Goal: Check status: Check status

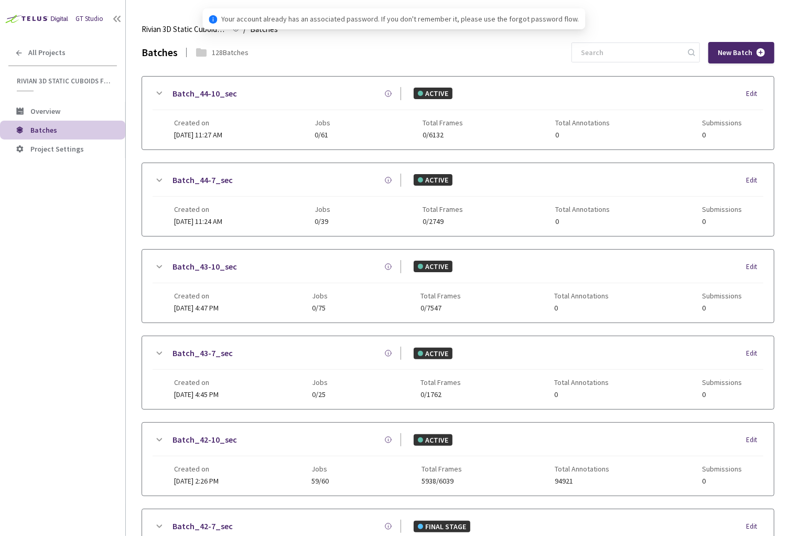
scroll to position [619, 0]
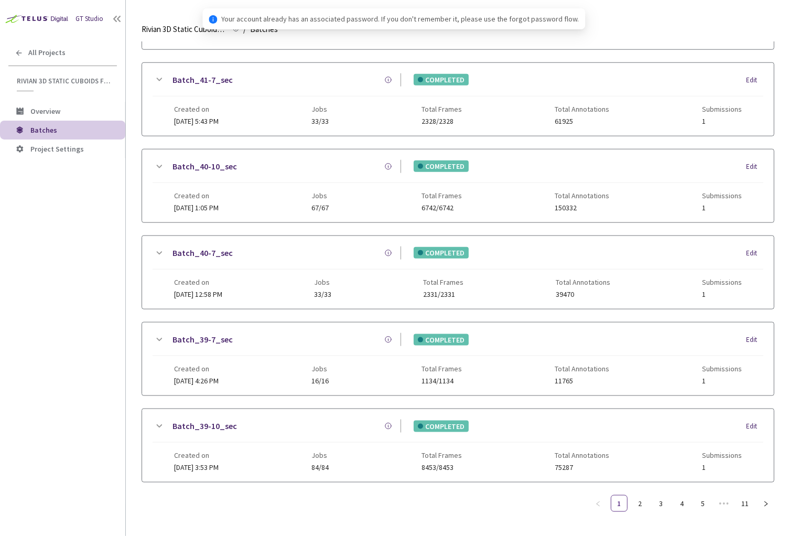
click at [204, 160] on link "Batch_40-10_sec" at bounding box center [204, 166] width 64 height 13
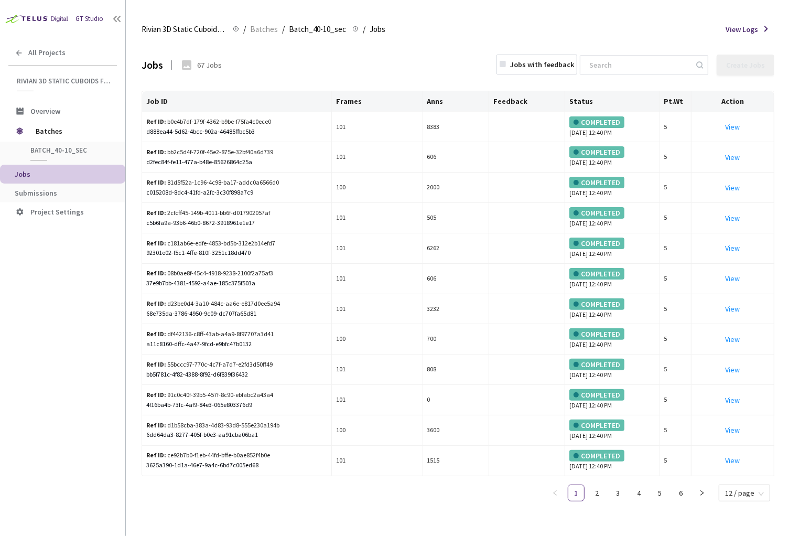
click at [62, 180] on li "Jobs" at bounding box center [62, 174] width 125 height 19
drag, startPoint x: 56, startPoint y: 193, endPoint x: 79, endPoint y: 193, distance: 23.1
click at [56, 193] on span "Submissions" at bounding box center [66, 193] width 102 height 9
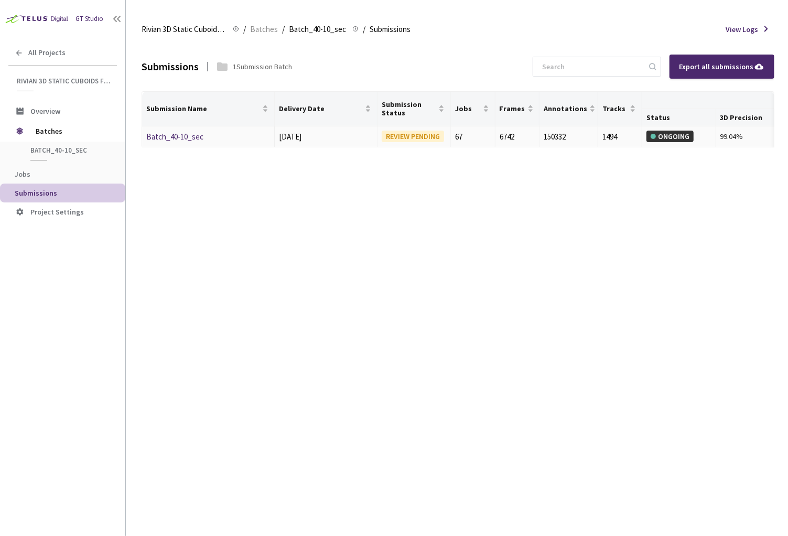
click at [175, 139] on link "Batch_40-10_sec" at bounding box center [174, 137] width 57 height 10
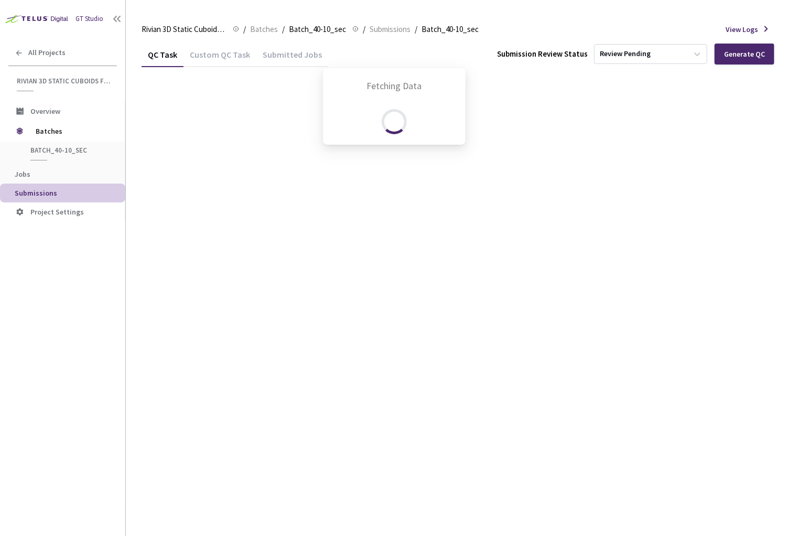
click at [425, 303] on div "Fetching Data" at bounding box center [394, 268] width 788 height 536
click at [213, 349] on div "Fetching Data" at bounding box center [394, 268] width 788 height 536
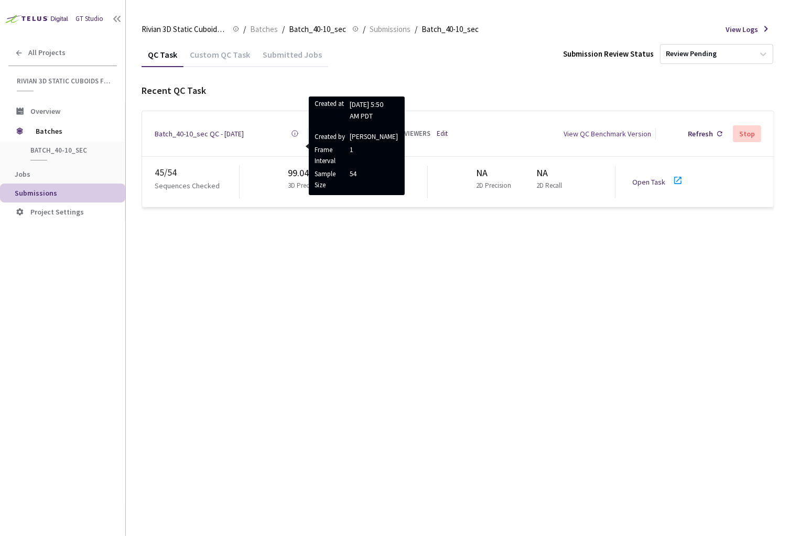
click at [319, 241] on div "QC Task Custom QC Task Submitted Jobs Submission Review Status Review Pending R…" at bounding box center [458, 289] width 633 height 494
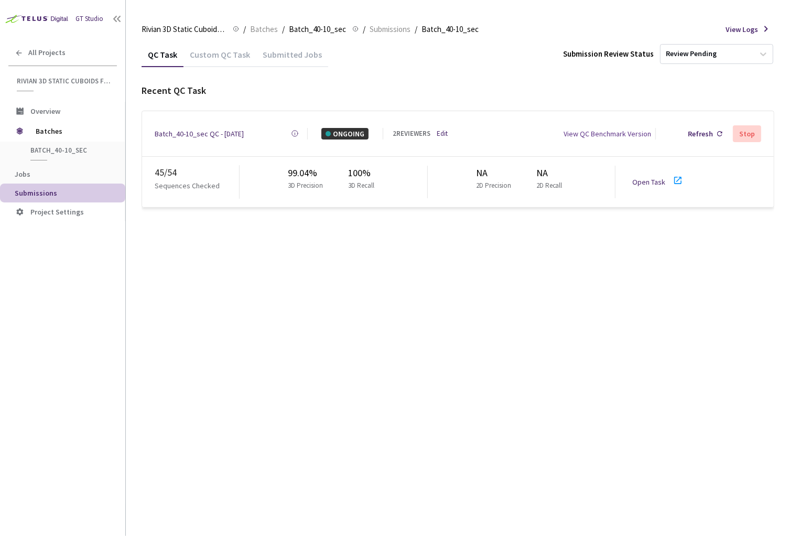
click at [233, 277] on div "QC Task Custom QC Task Submitted Jobs Submission Review Status Review Pending R…" at bounding box center [458, 289] width 633 height 494
click at [243, 276] on div "QC Task Custom QC Task Submitted Jobs Submission Review Status Review Pending R…" at bounding box center [458, 289] width 633 height 494
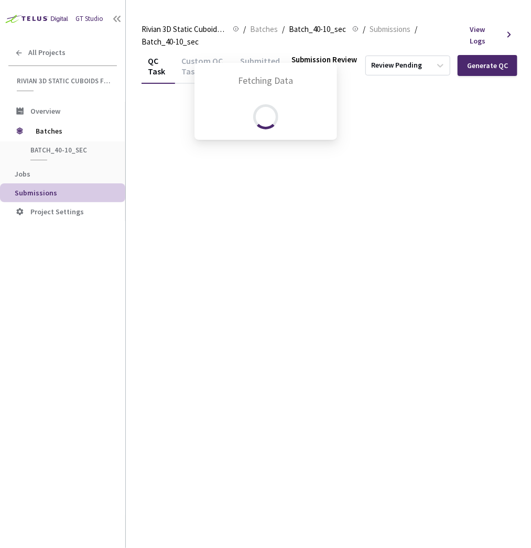
click at [77, 271] on div "Fetching Data" at bounding box center [265, 274] width 531 height 548
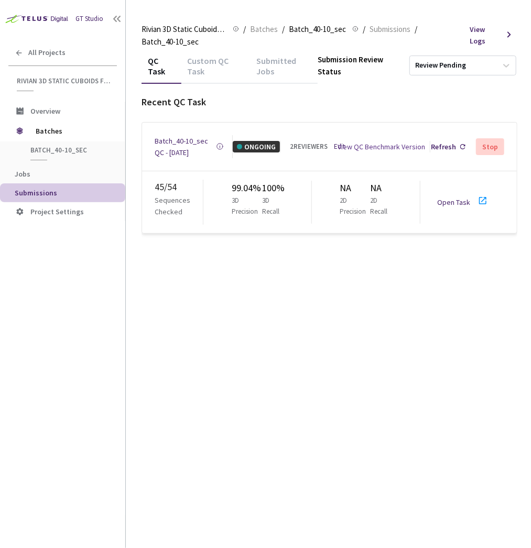
click at [274, 65] on div "Submitted Jobs" at bounding box center [284, 70] width 68 height 28
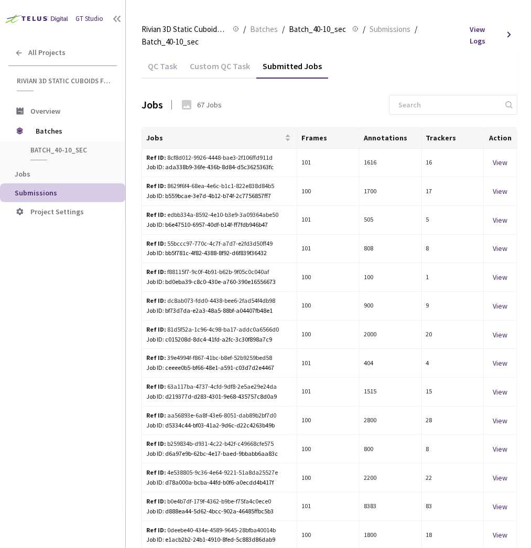
click at [151, 61] on div "QC Task" at bounding box center [163, 70] width 42 height 18
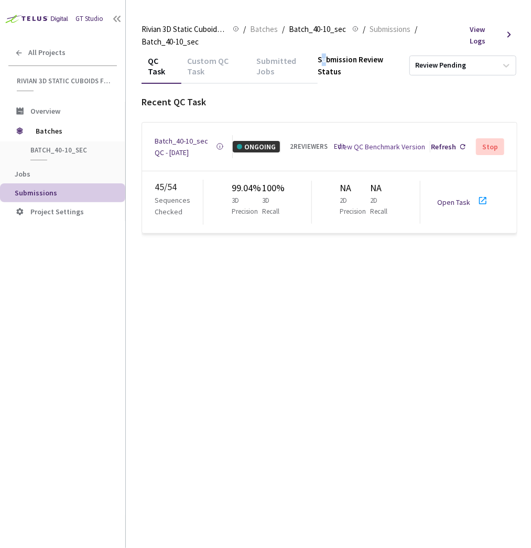
click at [321, 63] on div "Submission Review Status" at bounding box center [360, 65] width 85 height 25
click at [177, 137] on div "Batch_40-10_sec QC - [DATE]" at bounding box center [185, 146] width 61 height 23
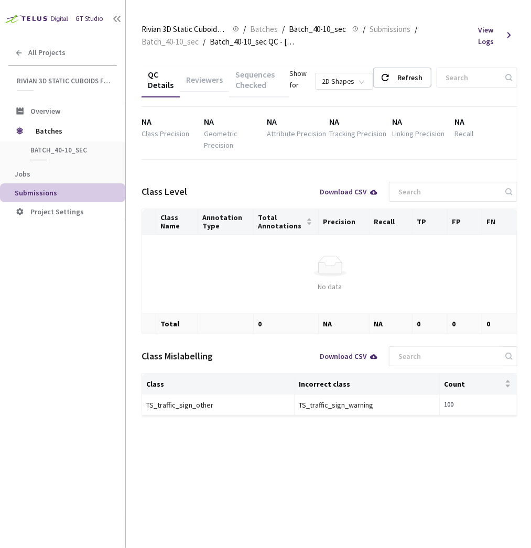
click at [242, 82] on div "Sequences Checked" at bounding box center [259, 83] width 60 height 28
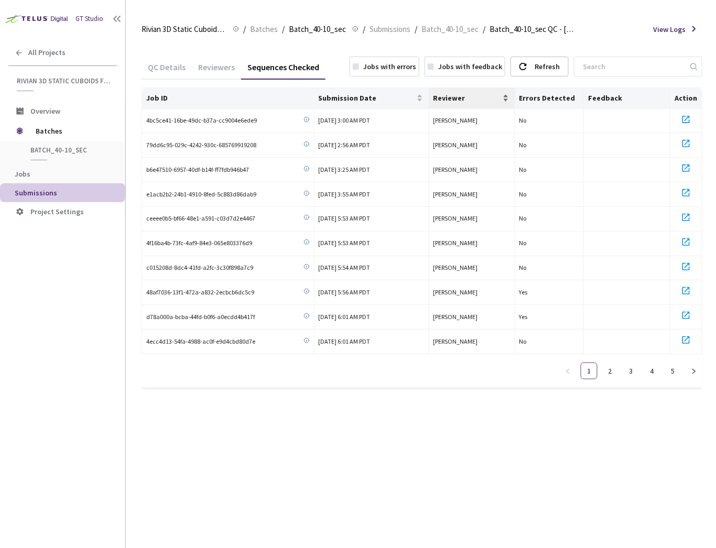
click at [469, 100] on span "Reviewer" at bounding box center [466, 98] width 67 height 8
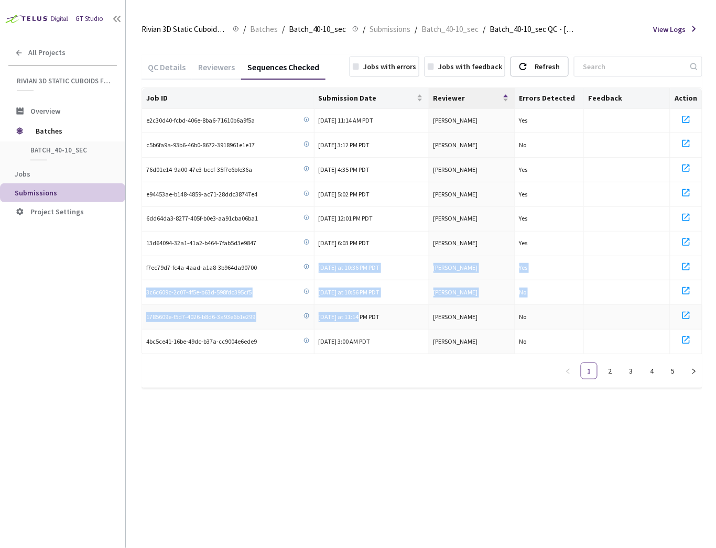
drag, startPoint x: 319, startPoint y: 264, endPoint x: 360, endPoint y: 313, distance: 63.6
click at [360, 313] on tbody "e2c30d40-fcbd-406e-8ba6-71610b6a9f5a [DATE] 11:14 AM PDT [PERSON_NAME] Yes c5b6…" at bounding box center [422, 231] width 560 height 245
click at [220, 290] on span "3c6c609c-2c07-4f5e-b63d-598fdc395cf5" at bounding box center [198, 293] width 105 height 10
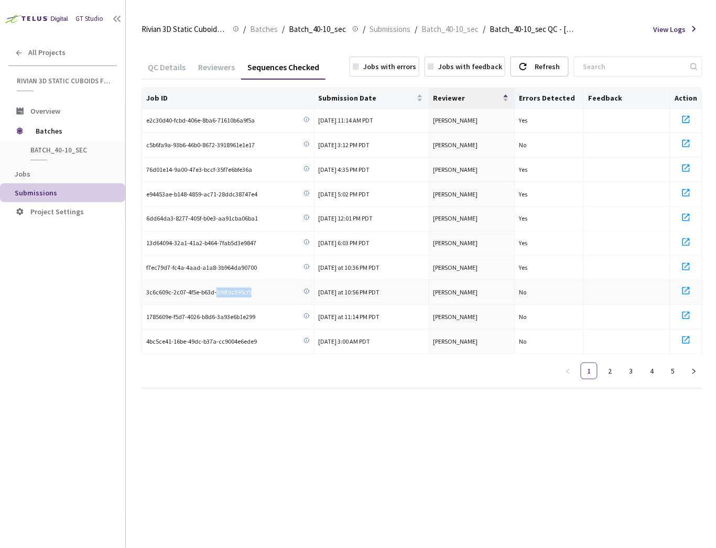
click at [220, 290] on span "3c6c609c-2c07-4f5e-b63d-598fdc395cf5" at bounding box center [198, 293] width 105 height 10
drag, startPoint x: 220, startPoint y: 290, endPoint x: 194, endPoint y: 289, distance: 25.7
click at [195, 289] on span "3c6c609c-2c07-4f5e-b63d-598fdc395cf5" at bounding box center [198, 293] width 105 height 10
click at [194, 289] on span "3c6c609c-2c07-4f5e-b63d-598fdc395cf5" at bounding box center [198, 293] width 105 height 10
click at [193, 289] on span "3c6c609c-2c07-4f5e-b63d-598fdc395cf5" at bounding box center [198, 293] width 105 height 10
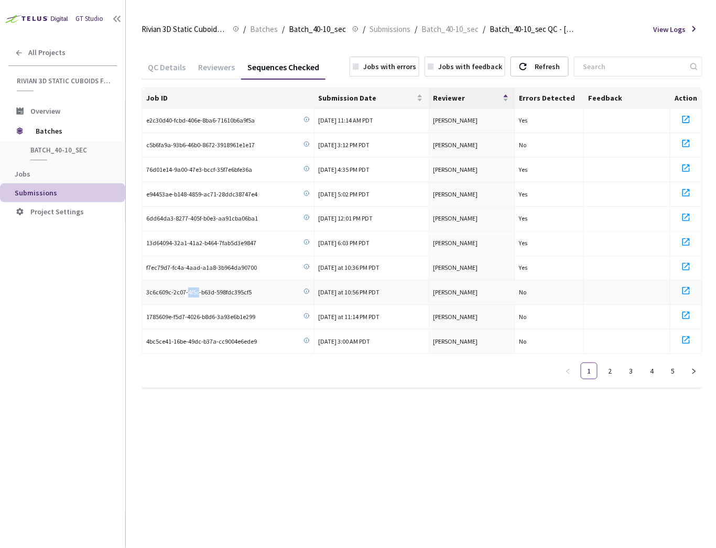
click at [193, 289] on span "3c6c609c-2c07-4f5e-b63d-598fdc395cf5" at bounding box center [198, 293] width 105 height 10
copy div "3c6c609c-2c07-4f5e-b63d-598fdc395cf5"
click at [206, 314] on span "1785609e-f5d7-4026-b8d6-3a93e6b1e299" at bounding box center [200, 317] width 109 height 10
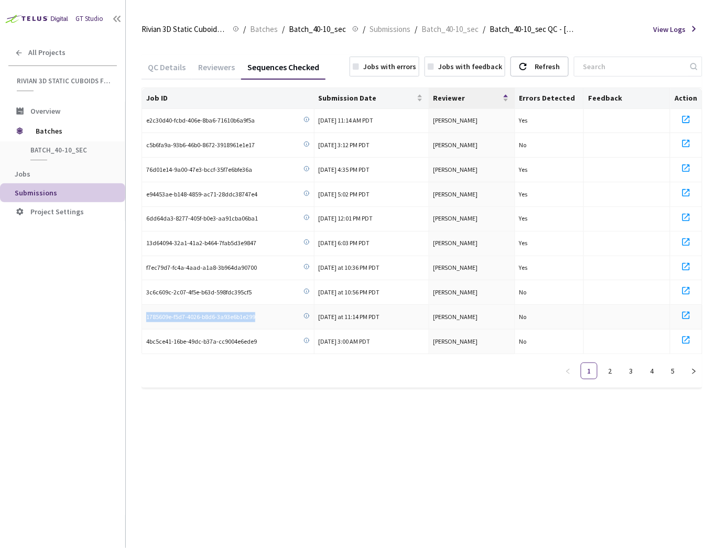
click at [206, 314] on span "1785609e-f5d7-4026-b8d6-3a93e6b1e299" at bounding box center [200, 317] width 109 height 10
copy div "1785609e-f5d7-4026-b8d6-3a93e6b1e299"
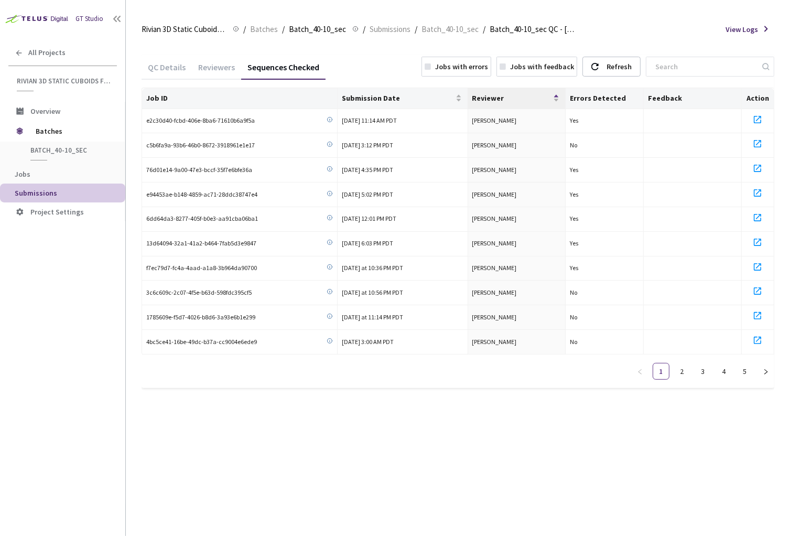
click at [458, 425] on div "QC Details Reviewers Sequences Checked Jobs with errors Jobs with feedback Refr…" at bounding box center [458, 289] width 633 height 494
